Goal: Task Accomplishment & Management: Manage account settings

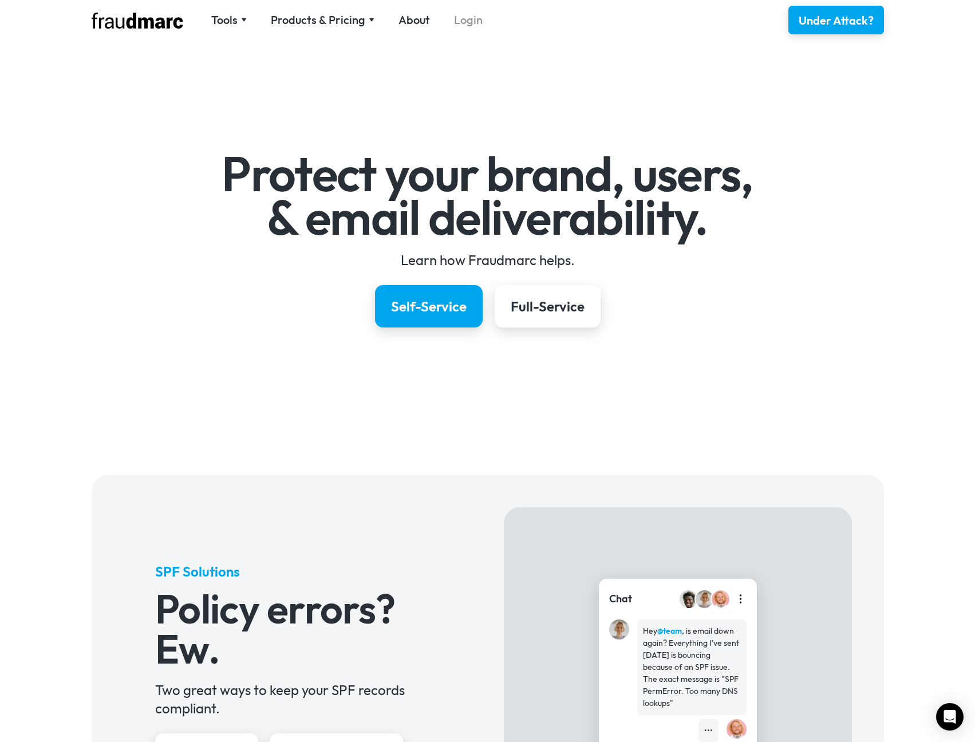
click at [470, 17] on link "Login" at bounding box center [468, 20] width 29 height 16
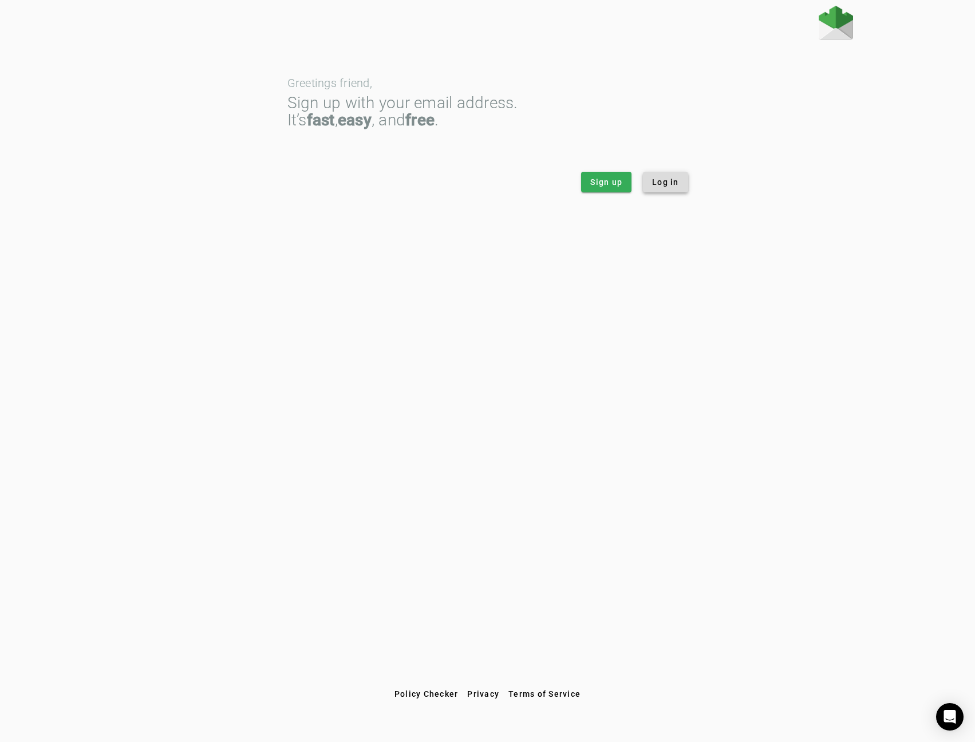
click at [657, 186] on span "Log in" at bounding box center [665, 181] width 27 height 11
